Goal: Transaction & Acquisition: Book appointment/travel/reservation

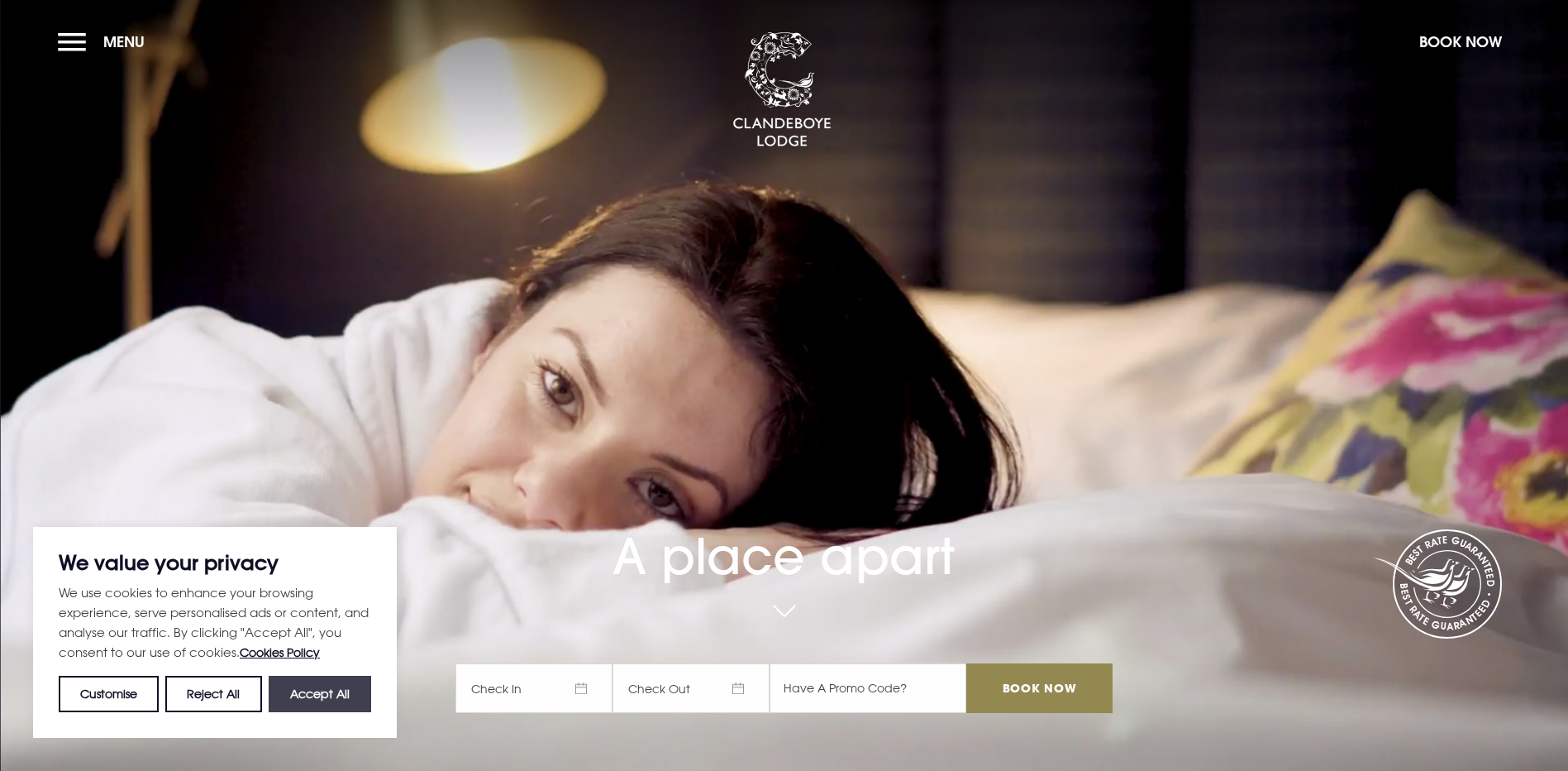
click at [335, 690] on button "Accept All" at bounding box center [319, 693] width 103 height 36
checkbox input "true"
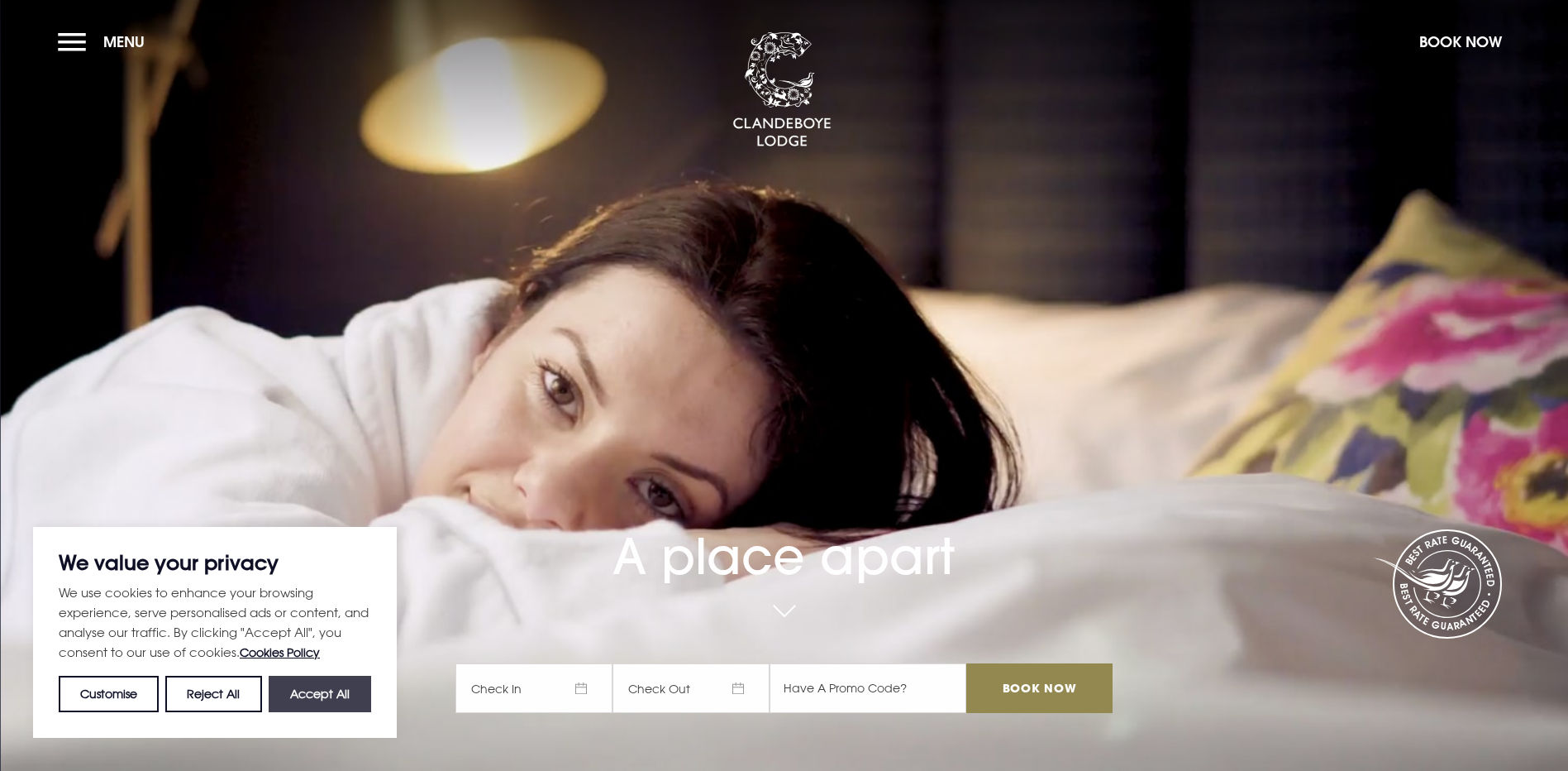
checkbox input "true"
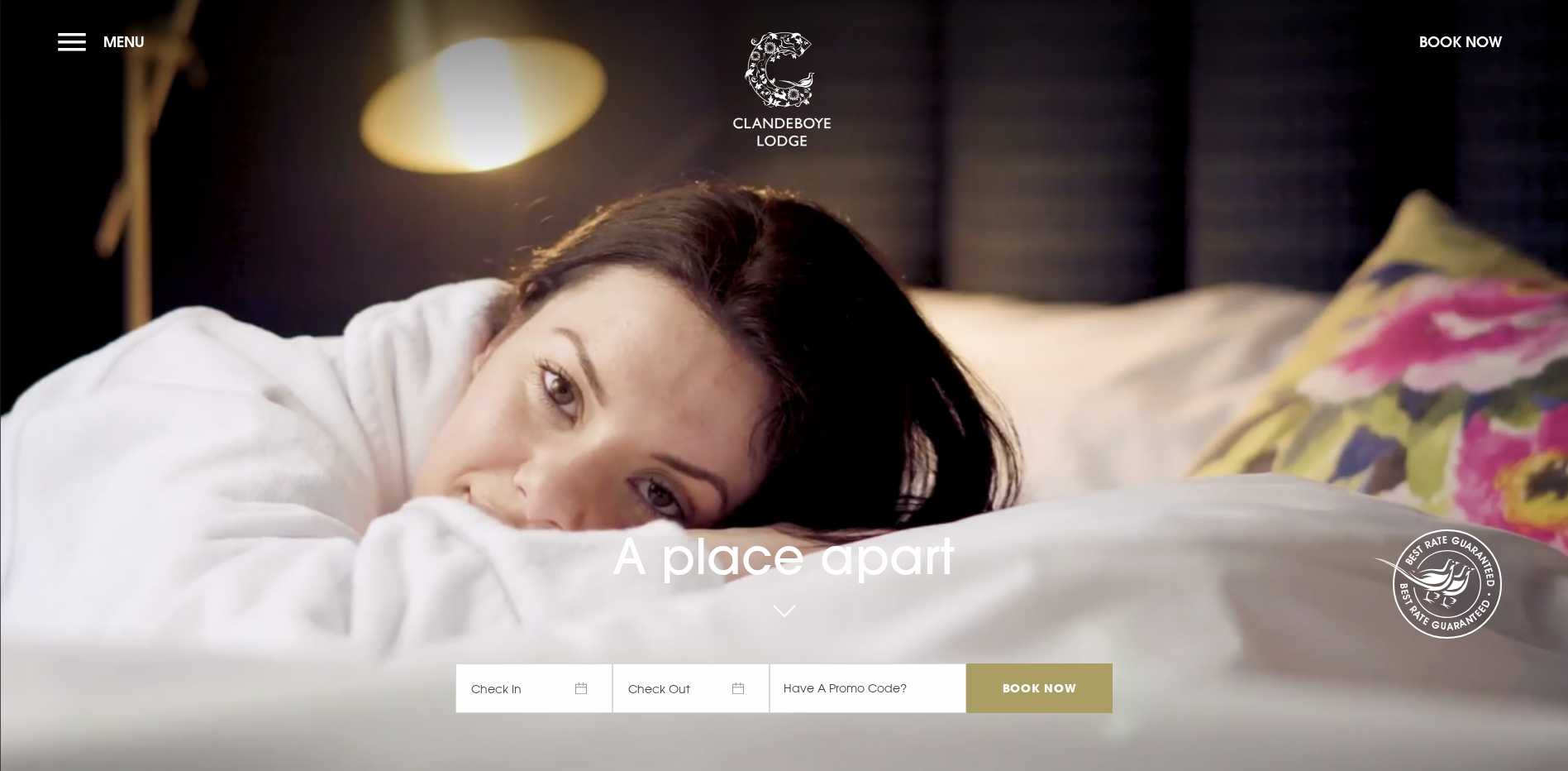
click at [1032, 663] on input "Book Now" at bounding box center [1038, 687] width 146 height 49
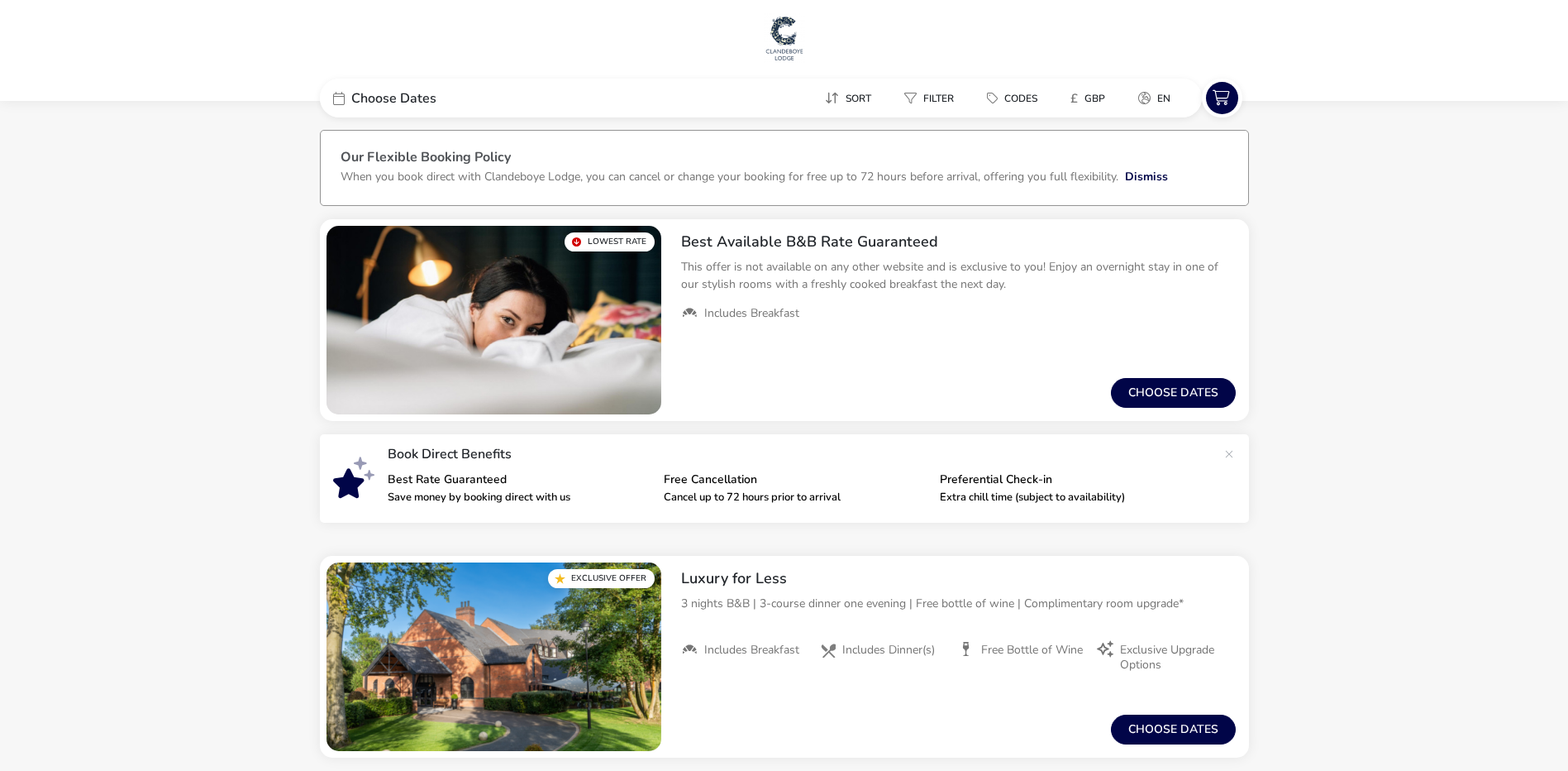
click at [386, 92] on span "Choose Dates" at bounding box center [394, 98] width 85 height 13
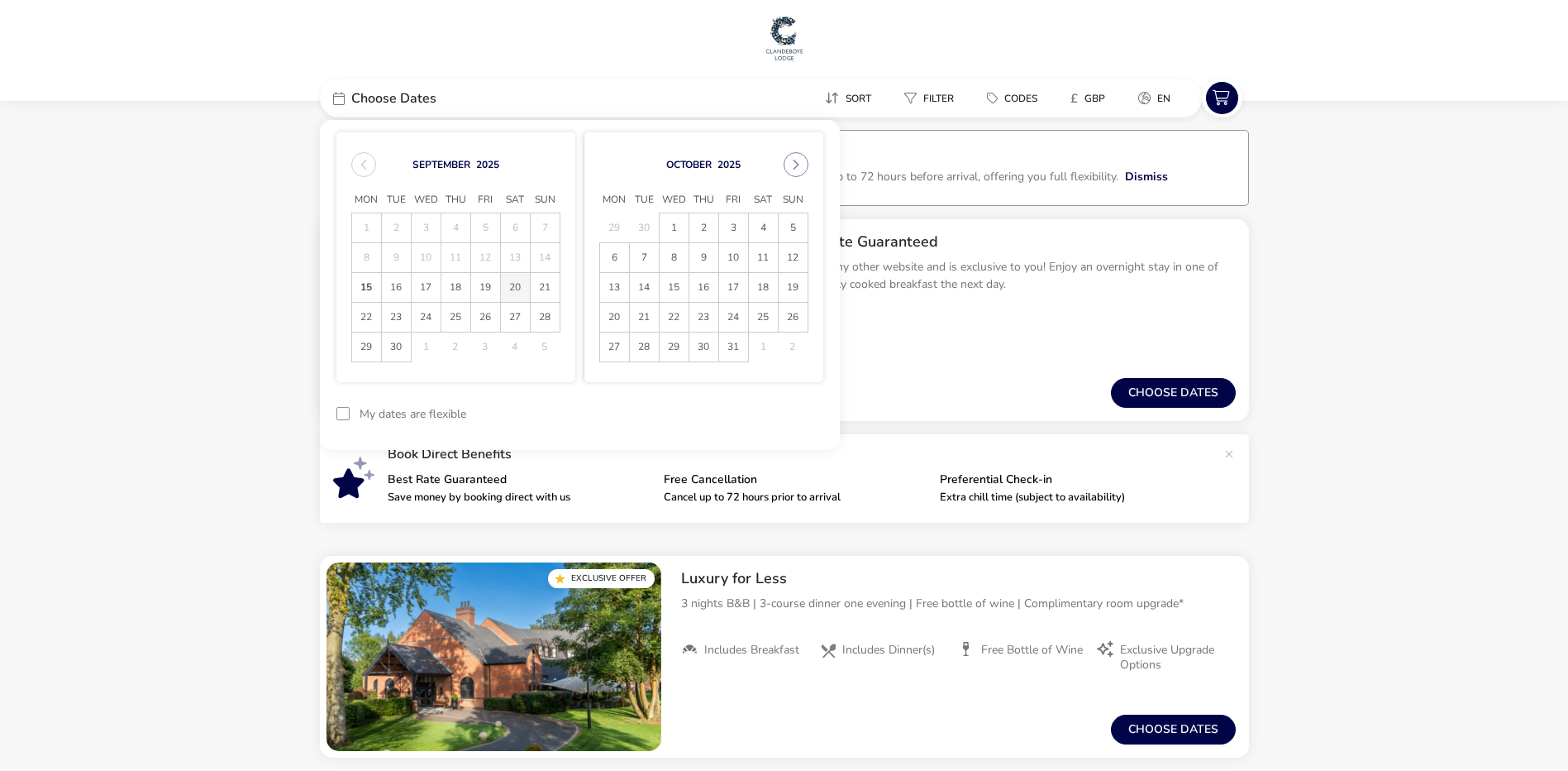
click at [513, 286] on span "20" at bounding box center [515, 288] width 29 height 29
click at [545, 287] on span "21" at bounding box center [545, 288] width 29 height 29
click at [787, 411] on button "Apply Dates" at bounding box center [772, 414] width 101 height 39
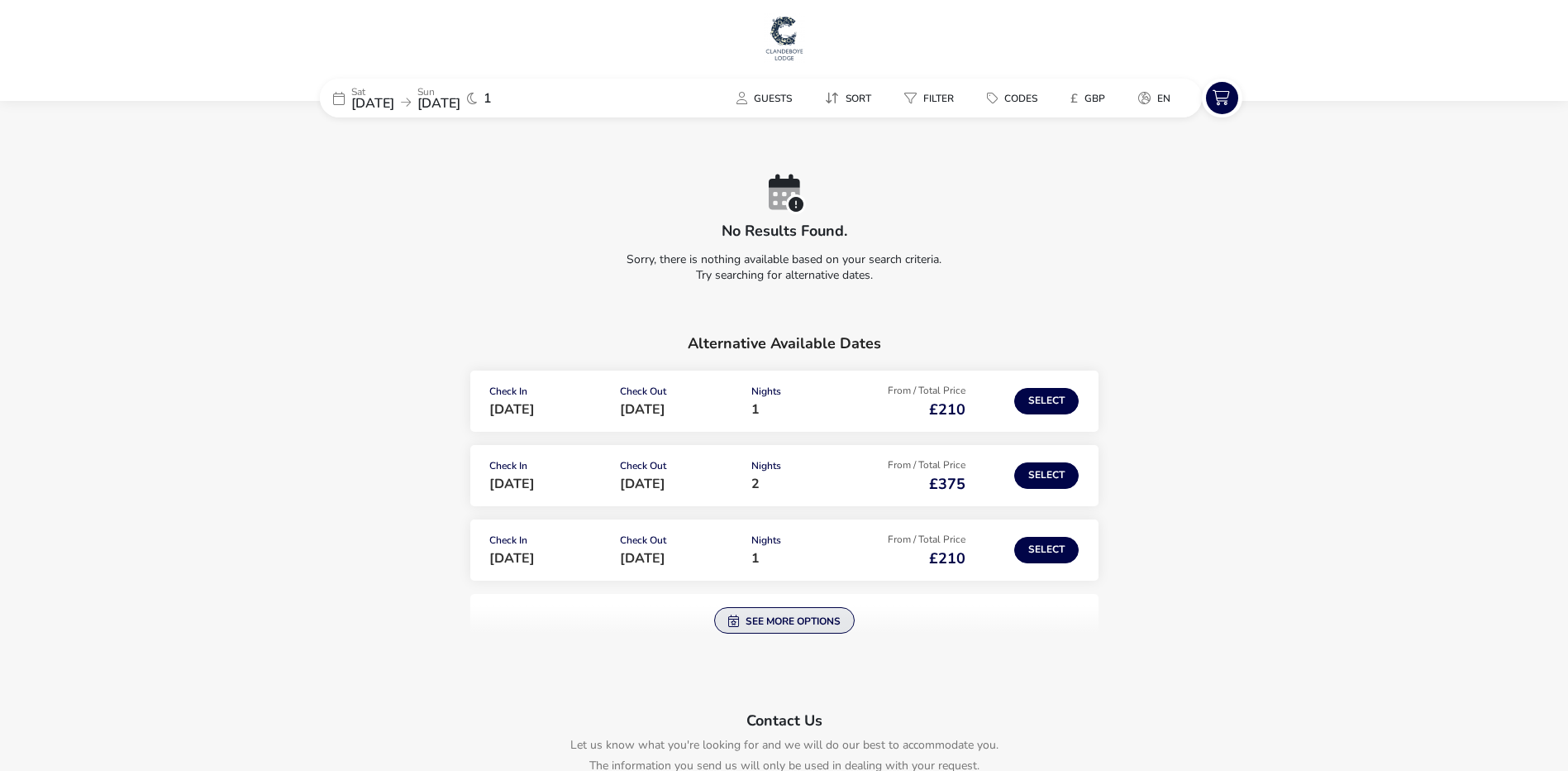
click at [772, 618] on button "See more options" at bounding box center [784, 620] width 141 height 27
